Goal: Task Accomplishment & Management: Use online tool/utility

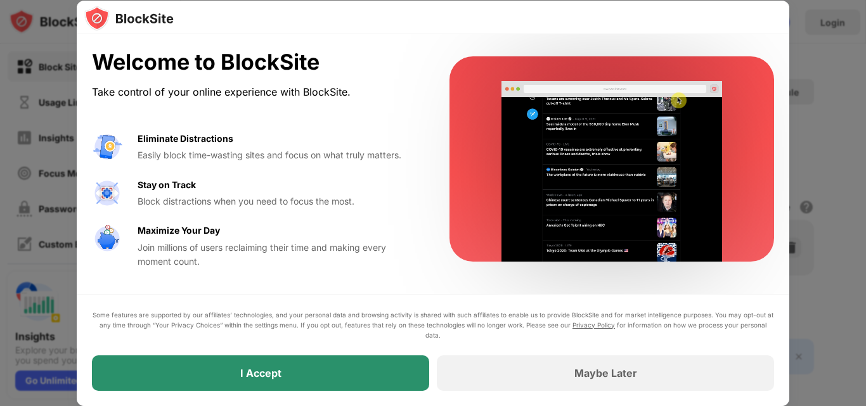
click at [359, 375] on div "I Accept" at bounding box center [260, 373] width 337 height 35
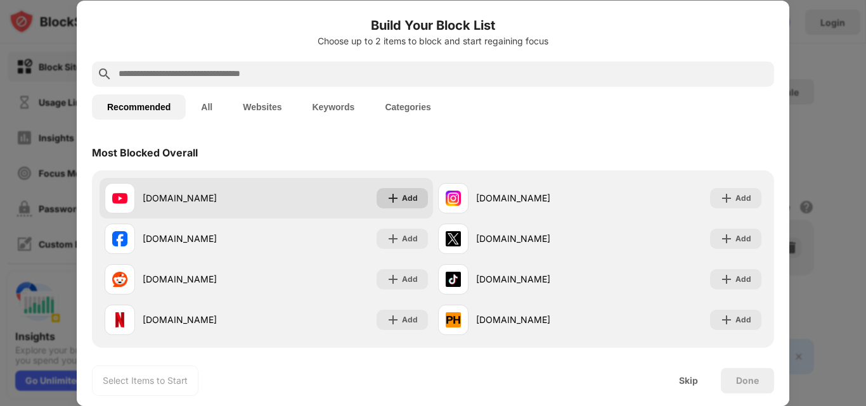
click at [402, 196] on div "Add" at bounding box center [410, 198] width 16 height 13
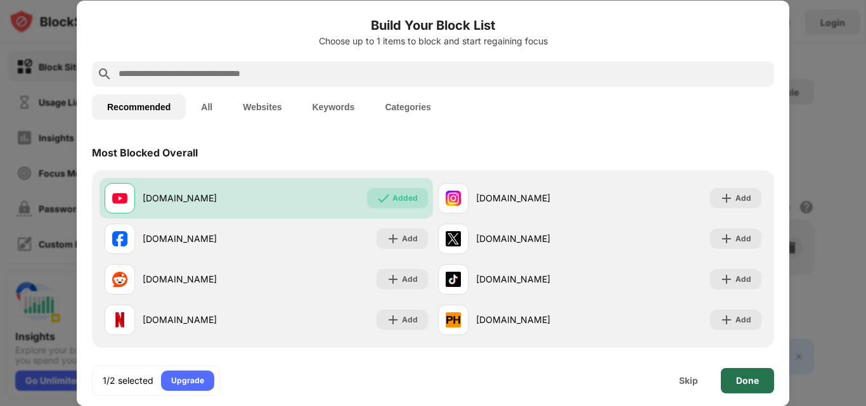
click at [752, 381] on div "Done" at bounding box center [747, 381] width 23 height 10
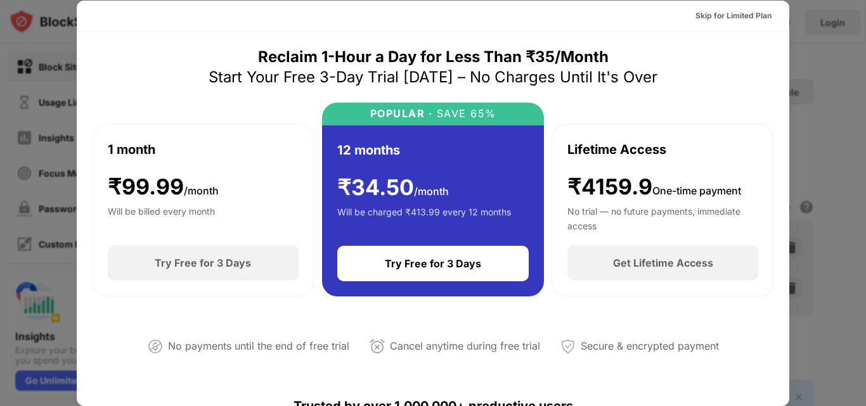
click at [821, 92] on div at bounding box center [433, 203] width 866 height 406
